Goal: Check status: Check status

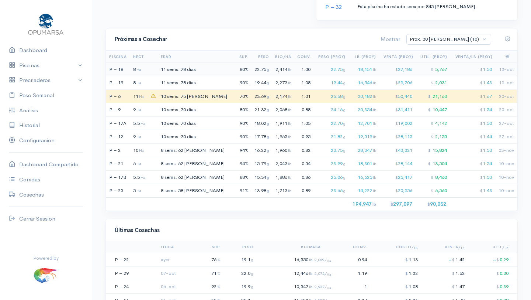
scroll to position [539, 0]
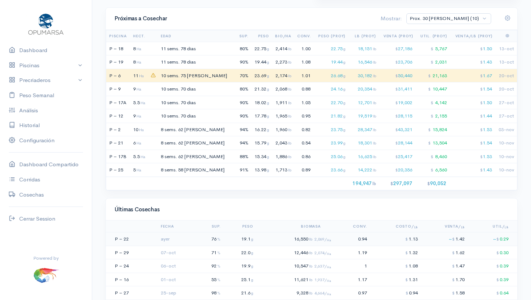
click at [247, 237] on td "19.1 g" at bounding box center [240, 239] width 32 height 14
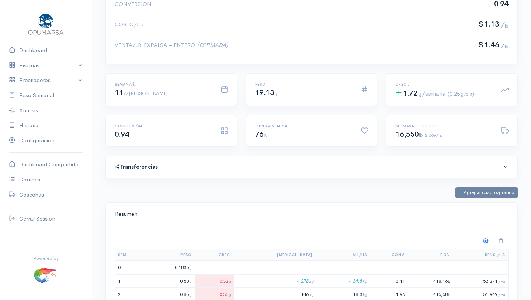
scroll to position [265, 0]
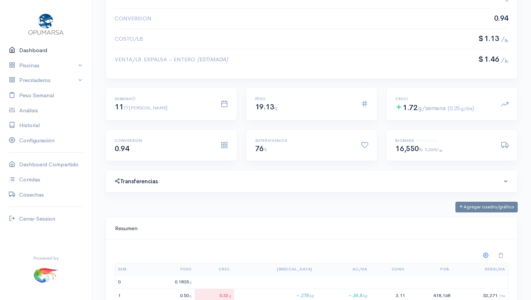
click at [39, 50] on link "Dashboard" at bounding box center [46, 50] width 92 height 15
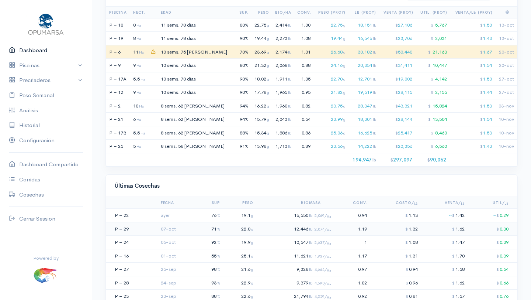
scroll to position [556, 0]
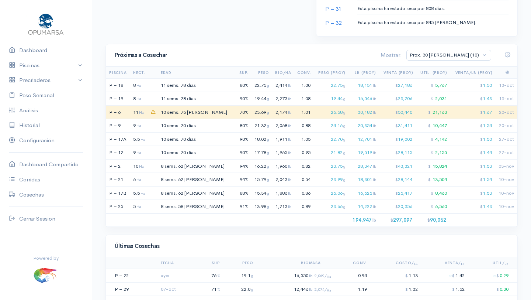
scroll to position [504, 0]
